Goal: Task Accomplishment & Management: Use online tool/utility

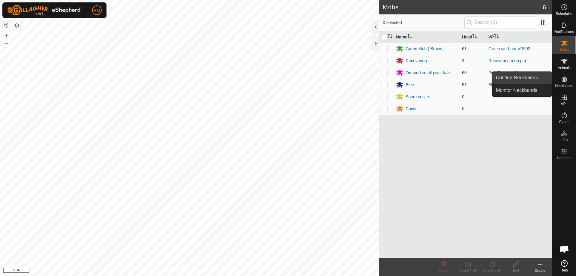
click at [517, 75] on link "Unfitted Neckbands" at bounding box center [521, 78] width 59 height 12
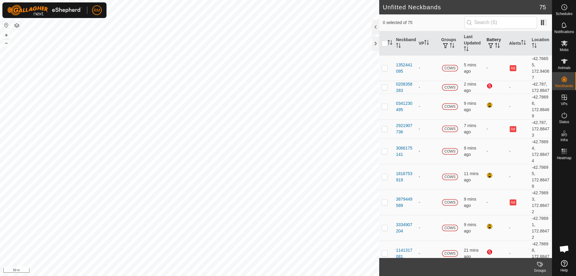
click at [491, 42] on th "Battery" at bounding box center [495, 43] width 22 height 24
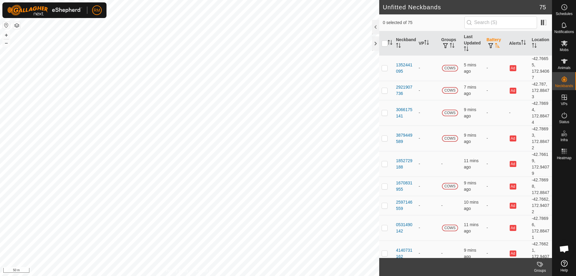
click at [492, 44] on button "button" at bounding box center [490, 46] width 8 height 6
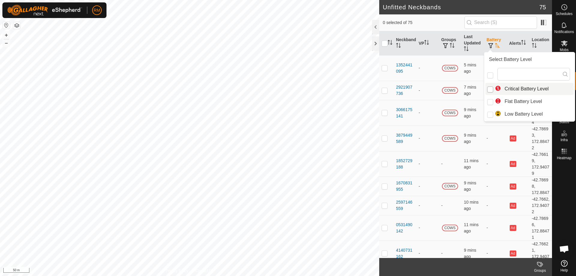
click at [489, 90] on input "Critical Battery Level" at bounding box center [490, 89] width 6 height 6
checkbox input "true"
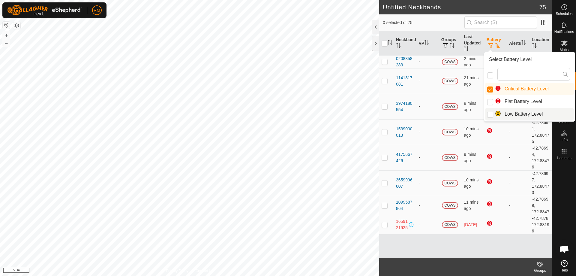
click at [429, 20] on span "0 selected of 75" at bounding box center [424, 22] width 82 height 6
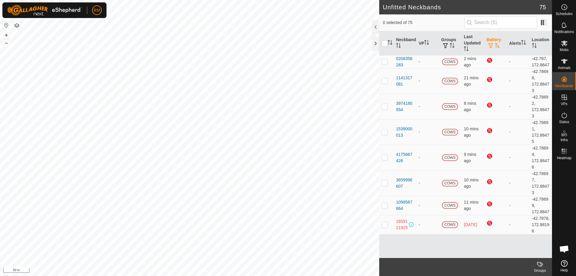
click at [492, 43] on span "button" at bounding box center [490, 45] width 5 height 5
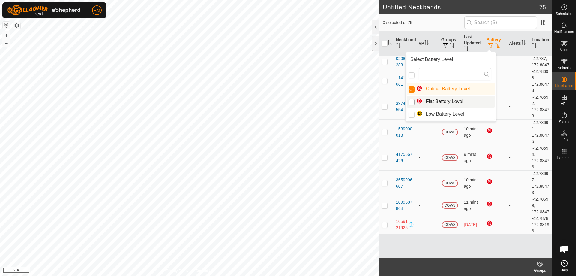
click at [413, 103] on input "Flat Battery Level" at bounding box center [411, 102] width 6 height 6
checkbox input "true"
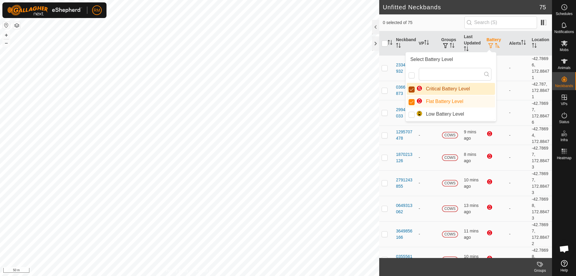
click at [410, 89] on input "Critical Battery Level" at bounding box center [411, 89] width 6 height 6
checkbox input "false"
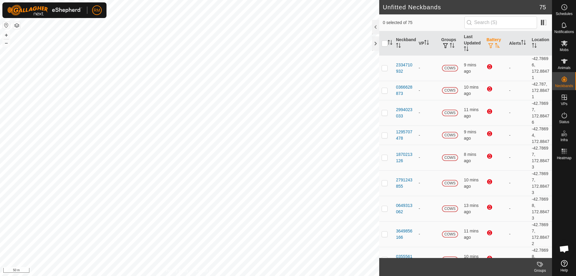
click at [488, 42] on th "Battery" at bounding box center [495, 43] width 22 height 24
click at [489, 45] on span "button" at bounding box center [490, 45] width 5 height 5
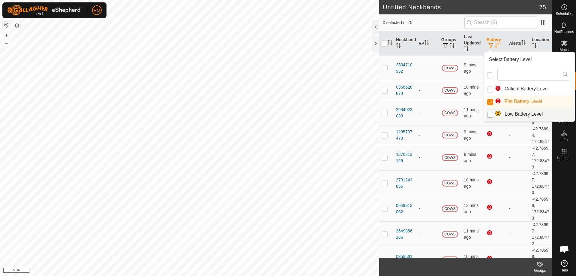
click at [492, 115] on input "Low Battery Level" at bounding box center [490, 115] width 6 height 6
checkbox input "true"
click at [488, 104] on input "Flat Battery Level" at bounding box center [490, 102] width 6 height 6
checkbox input "false"
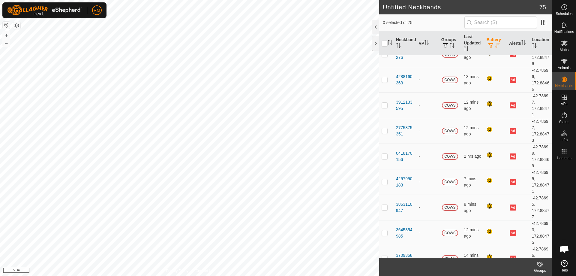
scroll to position [383, 0]
click at [492, 41] on th "Battery" at bounding box center [495, 43] width 22 height 24
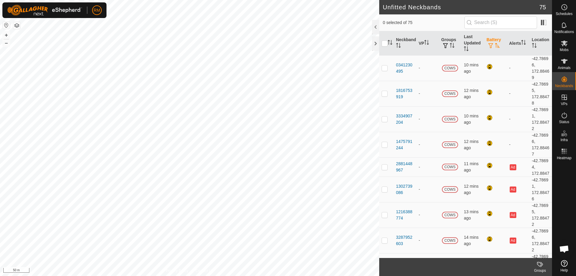
click at [488, 45] on span "button" at bounding box center [490, 45] width 5 height 5
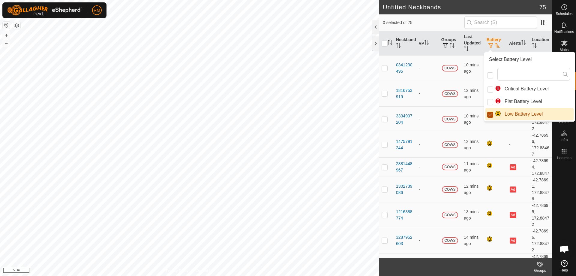
click at [490, 114] on input "Low Battery Level" at bounding box center [490, 115] width 6 height 6
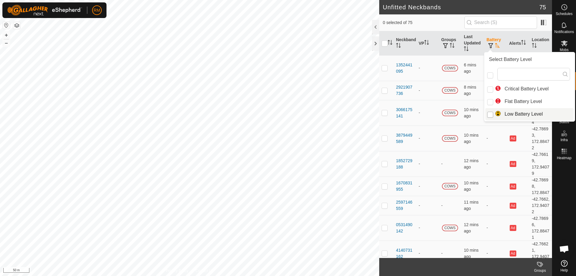
click at [490, 114] on input "Low Battery Level" at bounding box center [490, 115] width 6 height 6
checkbox input "true"
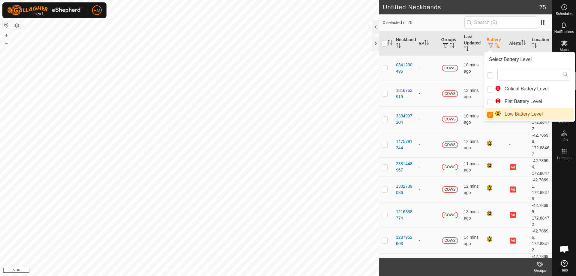
click at [435, 16] on div "0 selected of 75" at bounding box center [466, 22] width 166 height 13
